Goal: Task Accomplishment & Management: Manage account settings

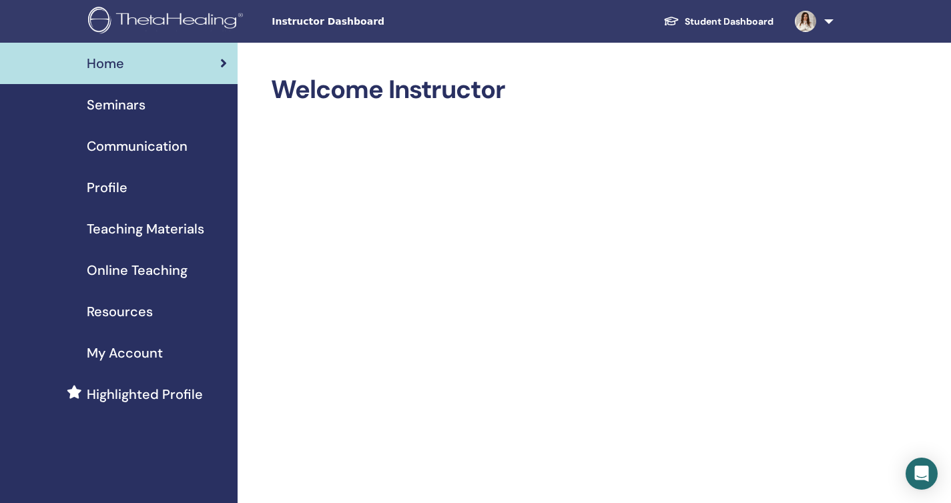
click at [107, 104] on span "Seminars" at bounding box center [116, 105] width 59 height 20
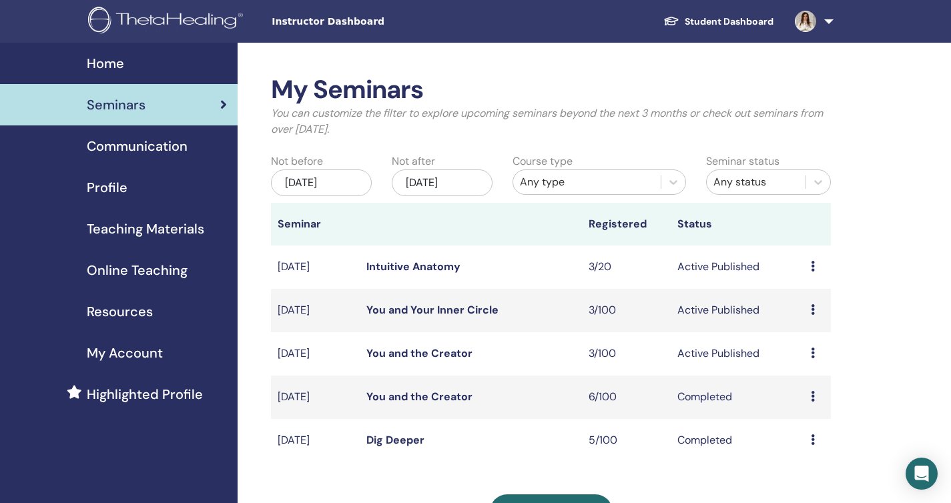
click at [809, 350] on td "Preview Edit Attendees Cancel" at bounding box center [817, 353] width 27 height 43
click at [812, 350] on icon at bounding box center [813, 353] width 4 height 11
click at [812, 400] on link "Attendees" at bounding box center [809, 401] width 51 height 14
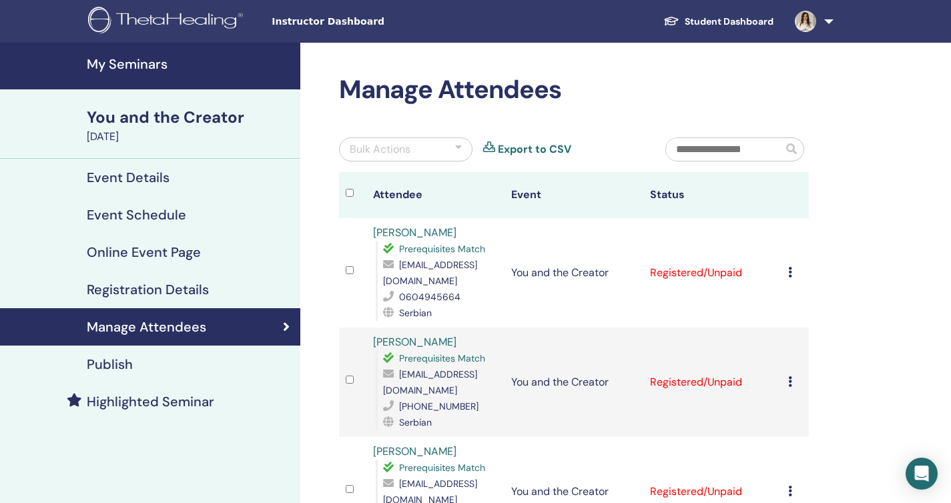
click at [790, 268] on icon at bounding box center [790, 272] width 4 height 11
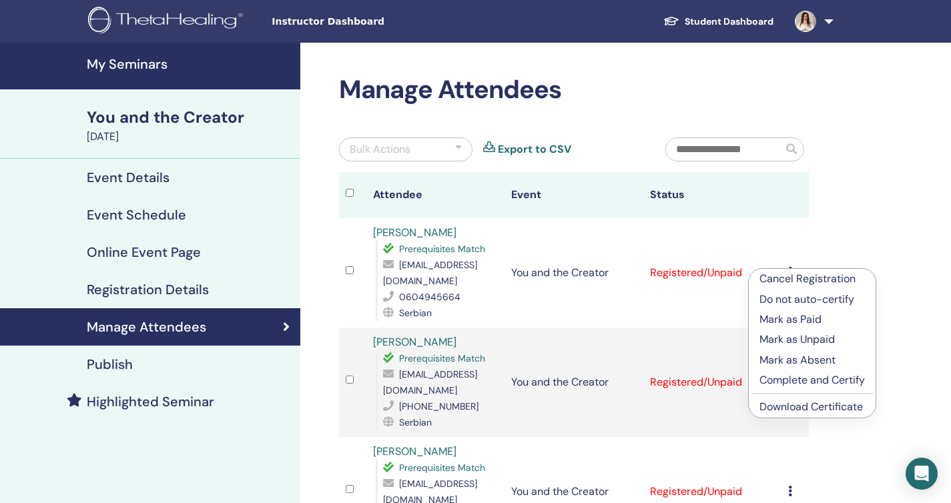
click at [790, 378] on p "Complete and Certify" at bounding box center [811, 380] width 105 height 16
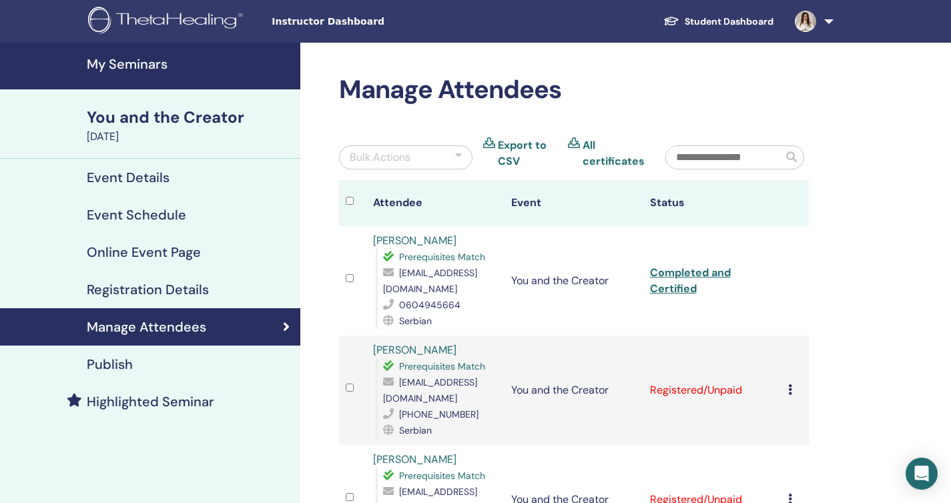
click at [790, 384] on icon at bounding box center [790, 389] width 4 height 11
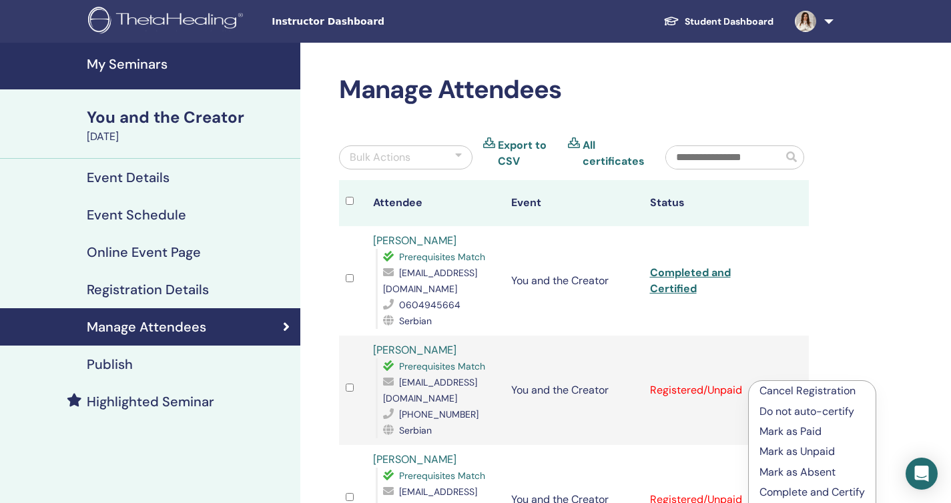
click at [790, 493] on p "Complete and Certify" at bounding box center [811, 493] width 105 height 16
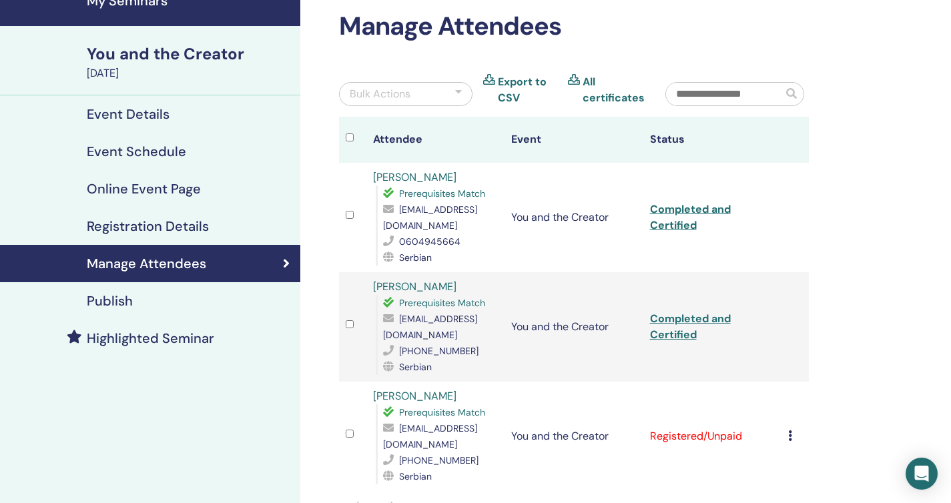
scroll to position [65, 0]
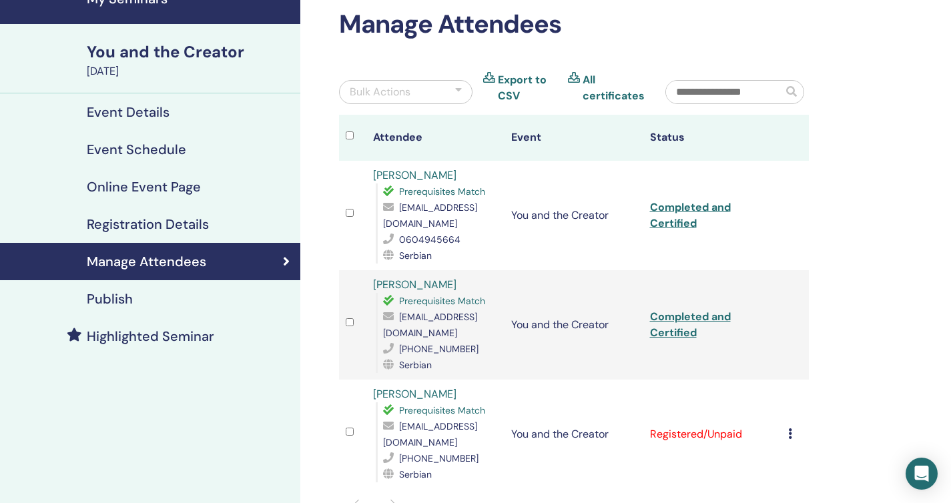
click at [789, 428] on icon at bounding box center [790, 433] width 4 height 11
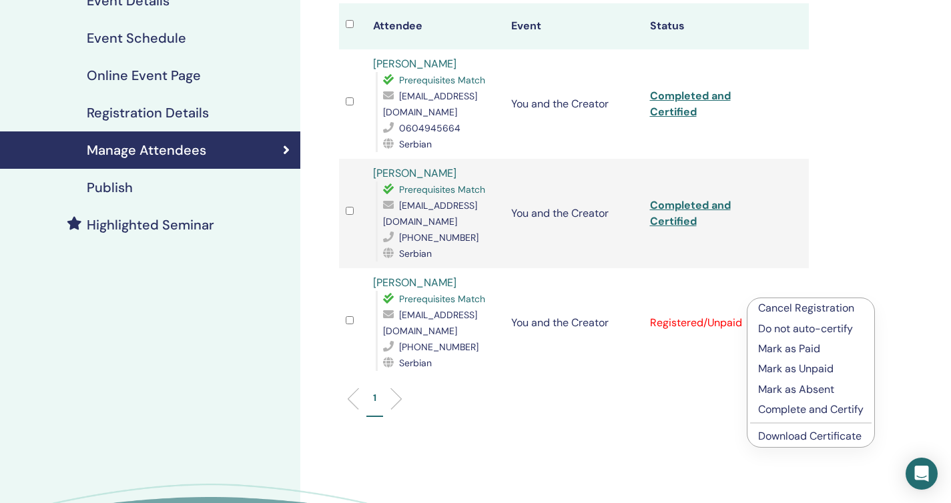
scroll to position [183, 0]
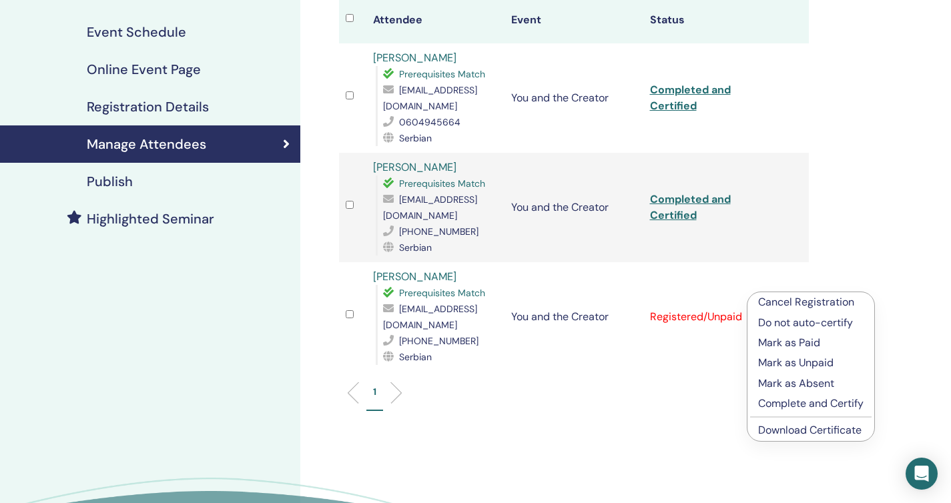
click at [846, 402] on p "Complete and Certify" at bounding box center [810, 404] width 105 height 16
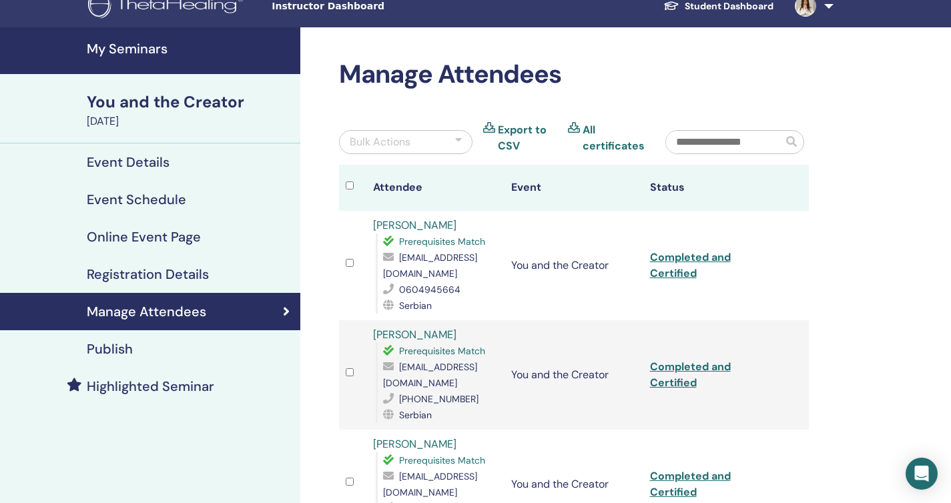
scroll to position [14, 0]
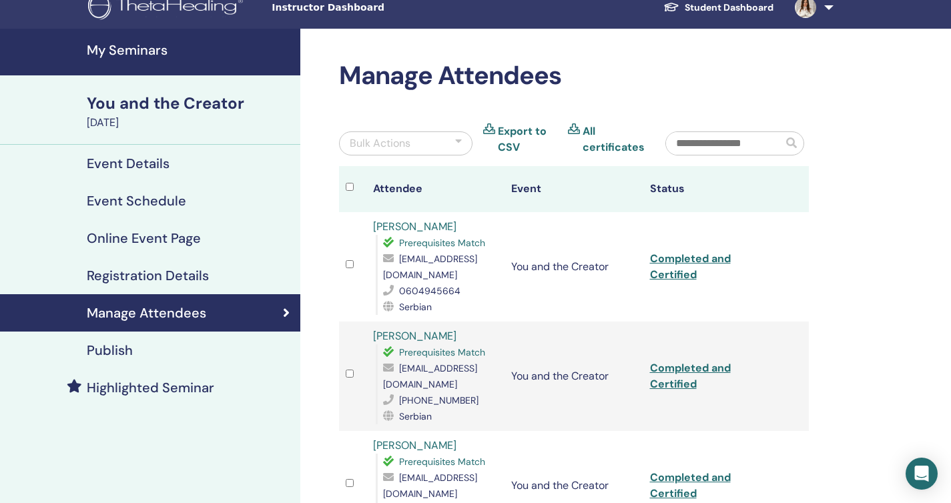
click at [667, 275] on link "Completed and Certified" at bounding box center [690, 267] width 81 height 30
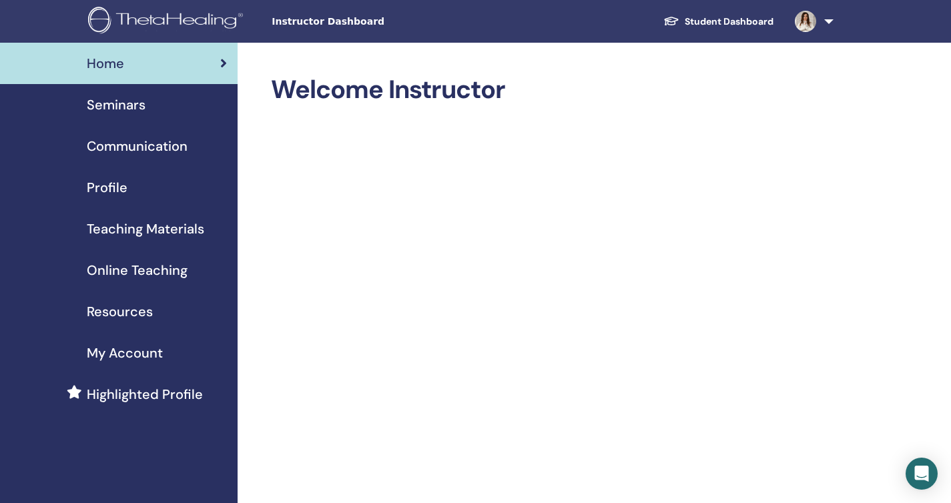
click at [137, 105] on span "Seminars" at bounding box center [116, 105] width 59 height 20
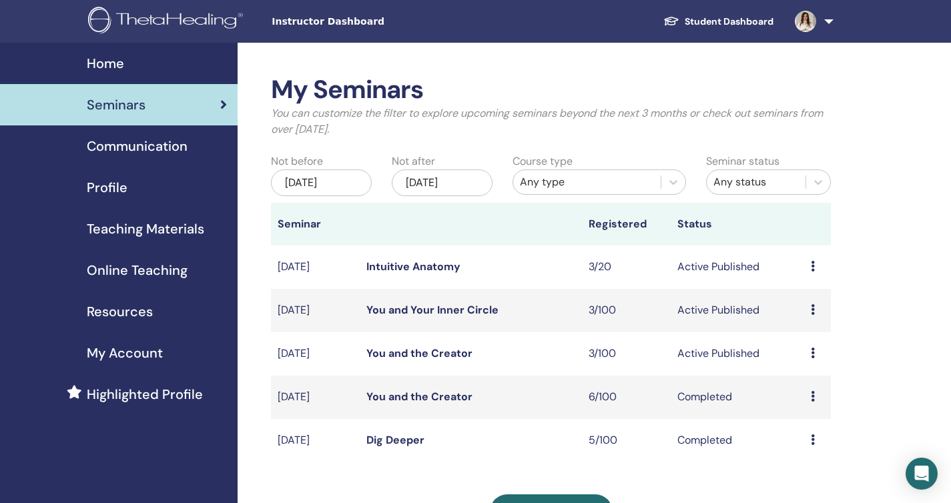
click at [813, 308] on icon at bounding box center [813, 309] width 4 height 11
click at [814, 358] on link "Attendees" at bounding box center [809, 359] width 51 height 14
click at [814, 263] on icon at bounding box center [813, 266] width 4 height 11
click at [816, 314] on link "Attendees" at bounding box center [810, 314] width 51 height 14
